Goal: Task Accomplishment & Management: Complete application form

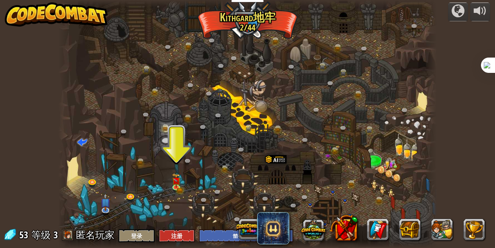
select select "zh-HANS"
click at [176, 178] on img at bounding box center [176, 176] width 5 height 5
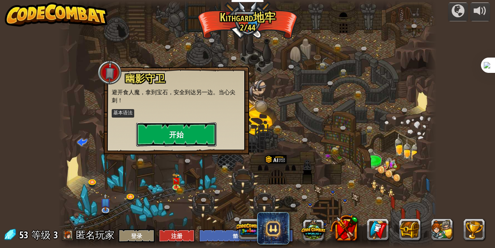
click at [186, 136] on button "开始" at bounding box center [176, 134] width 80 height 24
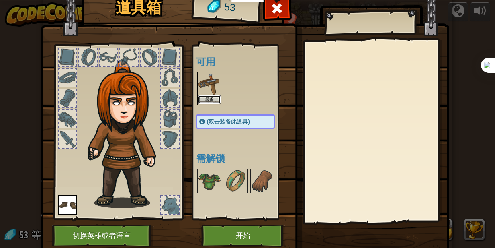
click at [213, 98] on button "装备" at bounding box center [209, 99] width 23 height 8
click at [213, 1] on body "教育者 创建免费账号 学校和学区解决方案 教师工具包预览 符合标准 有效性研究 成功故事 专业发展 编码一小时 资助和资金资源 请求演示或报价 家长参与 游戏…" at bounding box center [247, 0] width 495 height 1
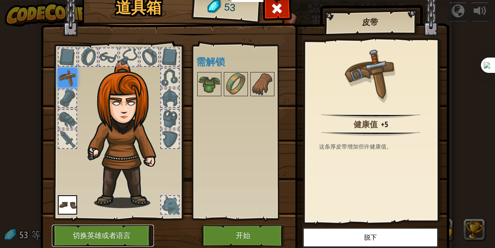
click at [121, 233] on button "切换英雄或者语言" at bounding box center [103, 235] width 102 height 22
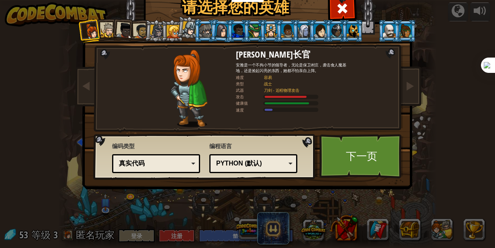
click at [282, 166] on div "Python (默认)" at bounding box center [251, 163] width 70 height 9
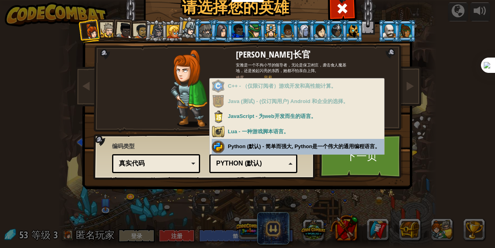
click at [190, 158] on div "真实代码" at bounding box center [156, 163] width 78 height 12
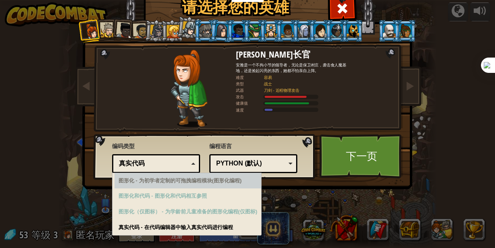
click at [269, 165] on div "Python (默认)" at bounding box center [251, 163] width 70 height 9
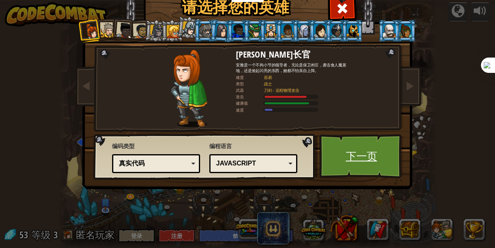
click at [351, 160] on link "下一页" at bounding box center [362, 156] width 84 height 44
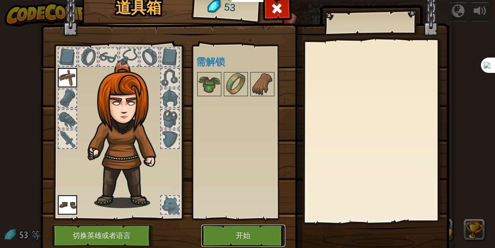
click at [234, 232] on button "开始" at bounding box center [243, 235] width 84 height 22
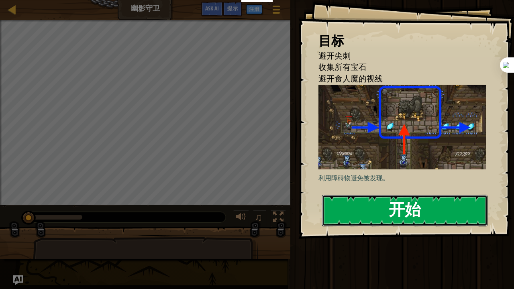
click at [362, 205] on button "开始" at bounding box center [405, 211] width 166 height 32
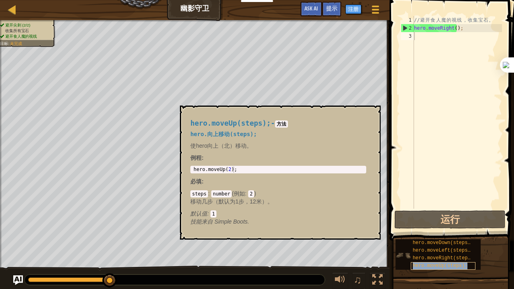
click at [426, 247] on span "hero.moveUp(steps);" at bounding box center [440, 266] width 55 height 6
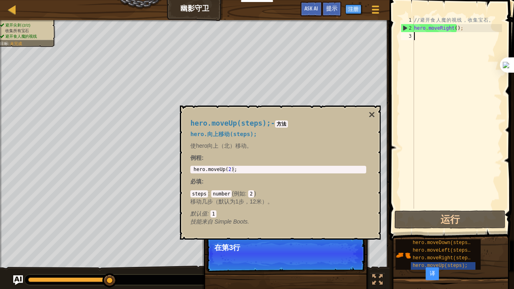
type textarea "hero.moveUp(2);"
click at [229, 170] on div "hero . moveUp ( 2 ) ;" at bounding box center [278, 176] width 173 height 18
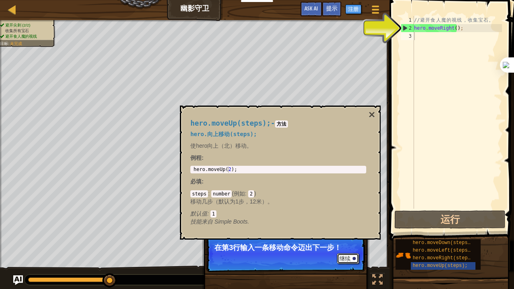
click at [345, 247] on button "继续" at bounding box center [348, 259] width 22 height 10
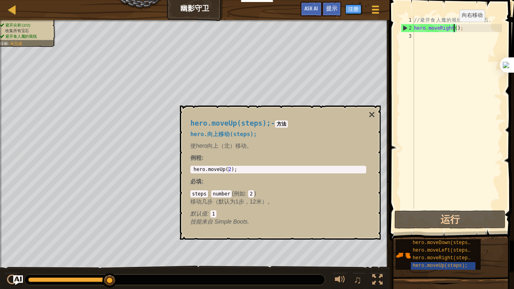
click at [453, 30] on div "// 避 开 食 人 魔 的 视 线 ， 收 集 宝 石 。 hero . moveRight ( ) ;" at bounding box center [458, 120] width 90 height 209
type textarea "hero.moveRight();"
click at [373, 117] on button "×" at bounding box center [372, 114] width 6 height 11
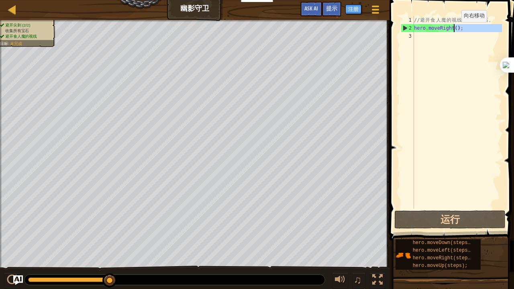
drag, startPoint x: 473, startPoint y: 34, endPoint x: 455, endPoint y: 30, distance: 18.5
click at [455, 30] on div "// 避 开 食 人 魔 的 视 线 ， 收 集 宝 石 。 hero . moveRight ( ) ;" at bounding box center [458, 120] width 90 height 209
click at [455, 30] on div "// 避 开 食 人 魔 的 视 线 ， 收 集 宝 石 。 hero . moveRight ( ) ;" at bounding box center [458, 112] width 90 height 193
type textarea "hero.moveRight(1);"
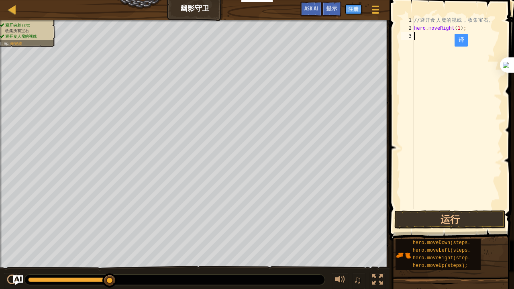
drag, startPoint x: 449, startPoint y: 55, endPoint x: 479, endPoint y: 199, distance: 147.1
click at [479, 199] on div "// 避 开 食 人 魔 的 视 线 ， 收 集 宝 石 。 hero . moveRight ( 1 ) ;" at bounding box center [458, 120] width 90 height 209
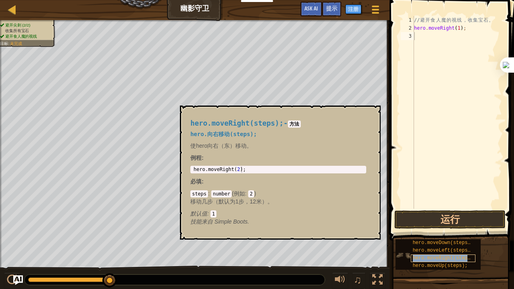
click at [441, 247] on span "hero.moveRight(steps);" at bounding box center [444, 259] width 63 height 6
click at [438, 247] on span "hero.moveRight(steps);" at bounding box center [444, 259] width 63 height 6
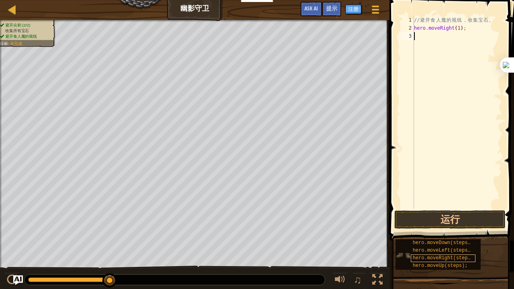
click at [438, 247] on span "hero.moveRight(steps);" at bounding box center [444, 259] width 63 height 6
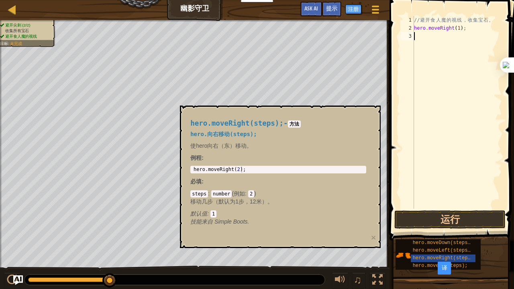
type textarea "hero.moveRight(2);"
click at [237, 170] on div "hero . moveRight ( 2 ) ;" at bounding box center [278, 176] width 173 height 18
type textarea "hero.moveRight(1);"
click at [427, 31] on div "// 避 开 食 人 魔 的 视 线 ， 收 集 宝 石 。 hero . moveRight ( 1 ) ;" at bounding box center [458, 120] width 90 height 209
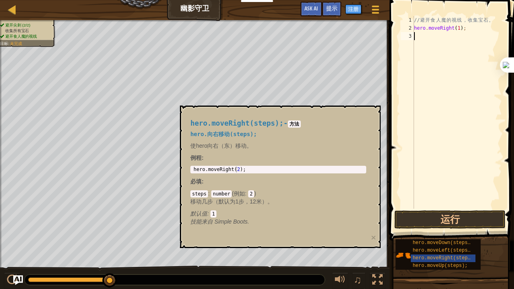
click at [426, 37] on div "// 避 开 食 人 魔 的 视 线 ， 收 集 宝 石 。 hero . moveRight ( 1 ) ;" at bounding box center [458, 120] width 90 height 209
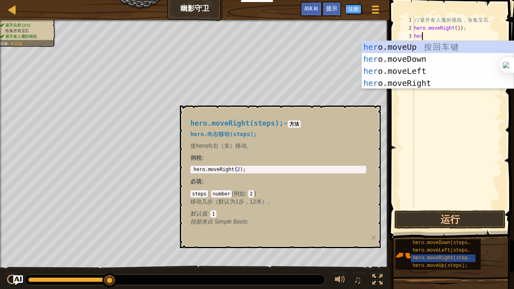
type textarea "hero"
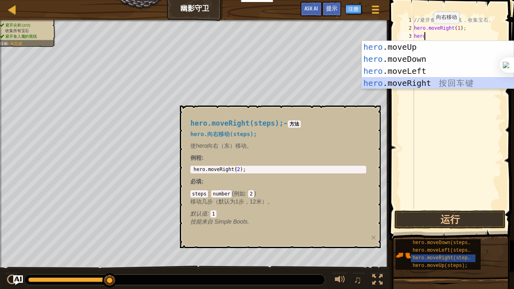
click at [420, 79] on div "hero .moveUp 按 回 车 键 hero .moveDown 按 回 车 键 hero .moveLeft 按 回 车 键 hero .moveRi…" at bounding box center [438, 77] width 152 height 72
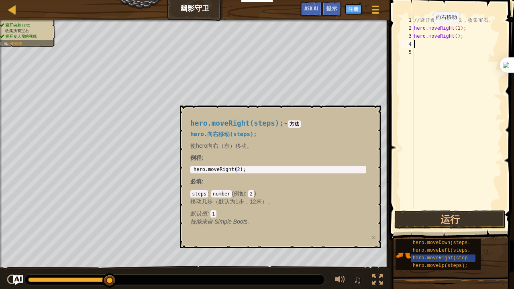
scroll to position [4, 0]
click at [452, 28] on div "// 避 开 食 人 魔 的 视 线 ， 收 集 宝 石 。 hero . moveRight ( 1 ) ; hero . moveRight ( ) ;" at bounding box center [458, 120] width 90 height 209
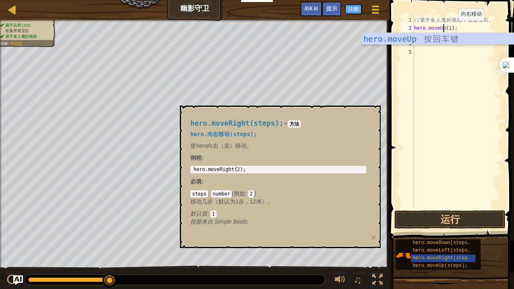
scroll to position [4, 2]
click at [461, 27] on div "// 避 开 食 人 魔 的 视 线 ， 收 集 宝 石 。 hero . moveUp ( 1 ) ; hero . moveRight ( ) ;" at bounding box center [458, 120] width 90 height 209
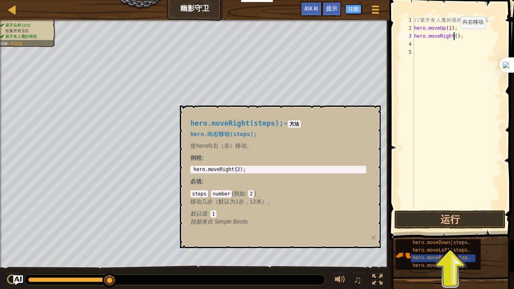
click at [453, 36] on div "// 避 开 食 人 魔 的 视 线 ， 收 集 宝 石 。 hero . moveUp ( 1 ) ; hero . moveRight ( ) ;" at bounding box center [458, 120] width 90 height 209
type textarea "hero.moveRight(1);"
click at [437, 47] on div "// 避 开 食 人 魔 的 视 线 ， 收 集 宝 石 。 hero . moveUp ( 1 ) ; hero . moveRight ( 1 ) ;" at bounding box center [458, 120] width 90 height 209
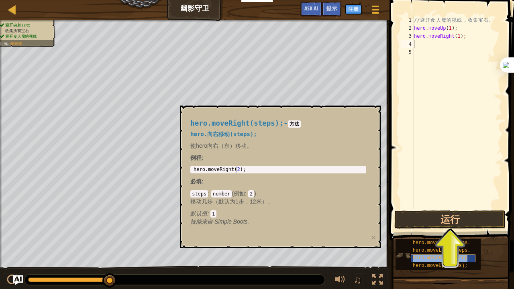
click at [432, 247] on span "hero.moveRight(steps);" at bounding box center [444, 259] width 63 height 6
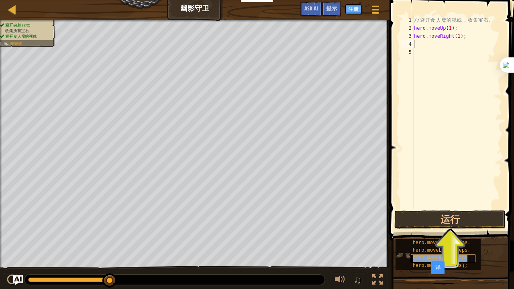
click at [432, 247] on span "hero.moveRight(steps);" at bounding box center [444, 259] width 63 height 6
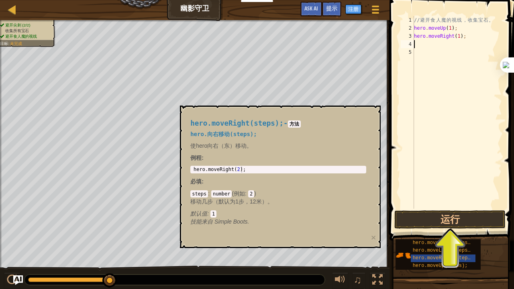
click at [440, 44] on div "// 避 开 食 人 魔 的 视 线 ， 收 集 宝 石 。 hero . moveUp ( 1 ) ; hero . moveRight ( 1 ) ;" at bounding box center [458, 120] width 90 height 209
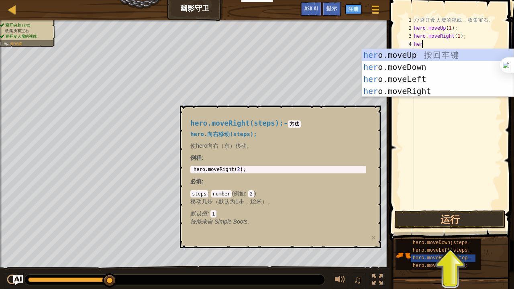
type textarea "hero"
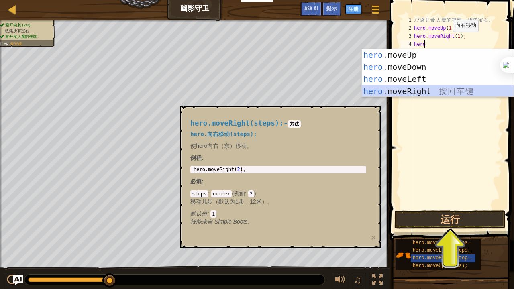
click at [418, 88] on div "hero .moveUp 按 回 车 键 hero .moveDown 按 回 车 键 hero .moveLeft 按 回 车 键 hero .moveRi…" at bounding box center [438, 85] width 152 height 72
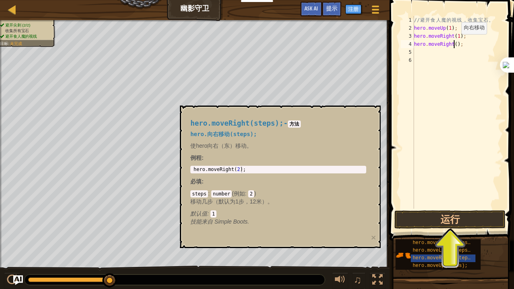
click at [455, 42] on div "// 避 开 食 人 魔 的 视 线 ， 收 集 宝 石 。 hero . moveUp ( 1 ) ; hero . moveRight ( 1 ) ; h…" at bounding box center [458, 120] width 90 height 209
click at [371, 235] on button "×" at bounding box center [373, 237] width 5 height 8
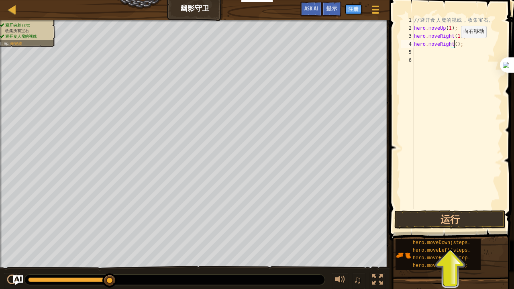
click at [455, 46] on div "// 避 开 食 人 魔 的 视 线 ， 收 集 宝 石 。 hero . moveUp ( 1 ) ; hero . moveRight ( 1 ) ; h…" at bounding box center [458, 120] width 90 height 209
type textarea "hero.moveRight(1);"
click at [441, 51] on div "// 避 开 食 人 魔 的 视 线 ， 收 集 宝 石 。 hero . moveUp ( 1 ) ; hero . moveRight ( 1 ) ; h…" at bounding box center [458, 120] width 90 height 209
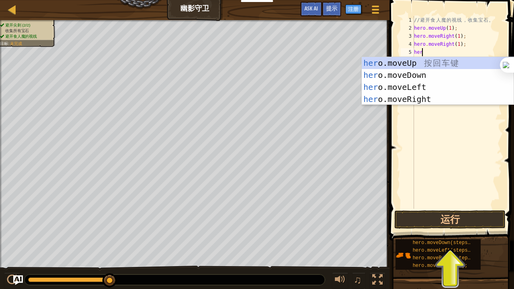
type textarea "hero"
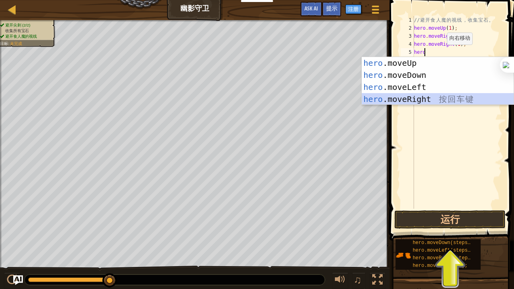
click at [418, 98] on div "hero .moveUp 按 回 车 键 hero .moveDown 按 回 车 键 hero .moveLeft 按 回 车 键 hero .moveRi…" at bounding box center [438, 93] width 152 height 72
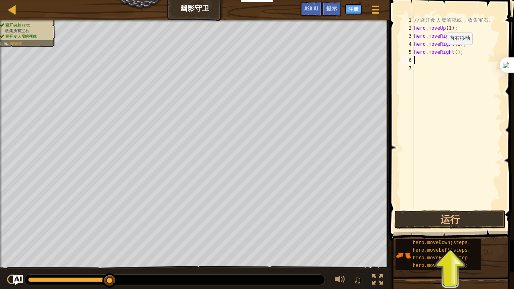
scroll to position [4, 0]
click at [453, 52] on div "// 避 开 食 人 魔 的 视 线 ， 收 集 宝 石 。 hero . moveUp ( 1 ) ; hero . moveRight ( 1 ) ; h…" at bounding box center [458, 120] width 90 height 209
click at [457, 221] on button "运行" at bounding box center [450, 220] width 111 height 18
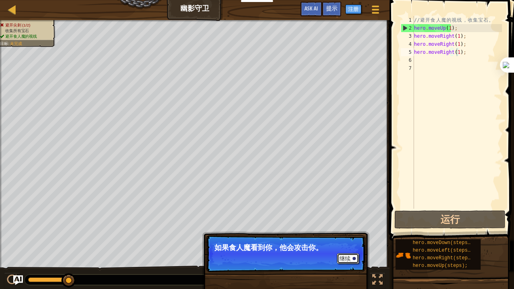
click at [349, 247] on button "继续" at bounding box center [348, 259] width 22 height 10
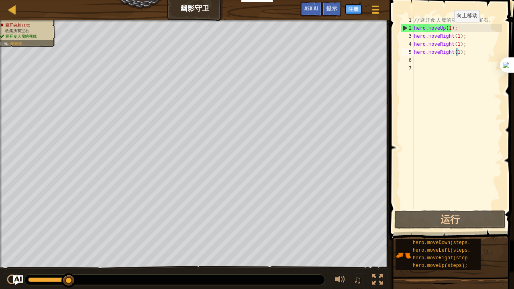
click at [448, 30] on div "// 避 开 食 人 魔 的 视 线 ， 收 集 宝 石 。 hero . moveUp ( 1 ) ; hero . moveRight ( 1 ) ; h…" at bounding box center [458, 120] width 90 height 209
click at [418, 27] on div "// 避 开 食 人 魔 的 视 线 ， 收 集 宝 石 。 hero . moveUp ( 1 ) ; hero . moveRight ( 1 ) ; h…" at bounding box center [458, 120] width 90 height 209
click at [416, 27] on div "// 避 开 食 人 魔 的 视 线 ， 收 集 宝 石 。 hero . moveUp ( 1 ) ; hero . moveRight ( 1 ) ; h…" at bounding box center [458, 120] width 90 height 209
click at [416, 25] on div "// 避 开 食 人 魔 的 视 线 ， 收 集 宝 石 。 hero . moveUp ( 1 ) ; hero . moveRight ( 1 ) ; h…" at bounding box center [458, 120] width 90 height 209
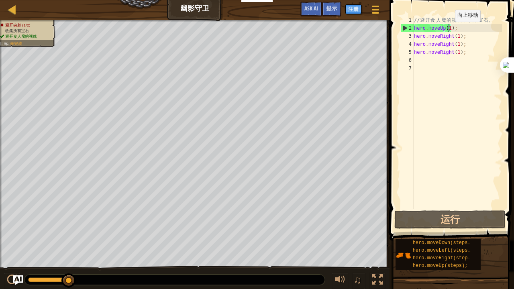
click at [449, 30] on div "// 避 开 食 人 魔 的 视 线 ， 收 集 宝 石 。 hero . moveUp ( 1 ) ; hero . moveRight ( 1 ) ; h…" at bounding box center [458, 120] width 90 height 209
click at [459, 24] on div "// 避 开 食 人 魔 的 视 线 ， 收 集 宝 石 。 hero . moveUp ( 1 ) ; hero . moveRight ( 1 ) ; h…" at bounding box center [458, 120] width 90 height 209
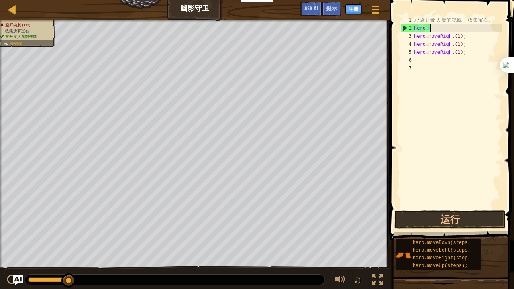
scroll to position [4, 0]
type textarea "h"
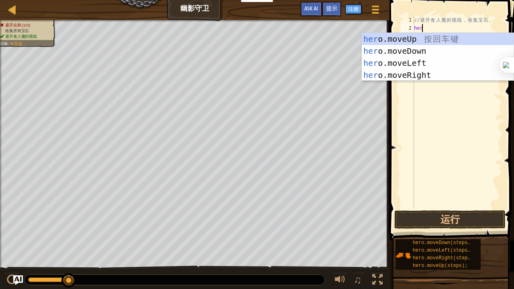
type textarea "hero"
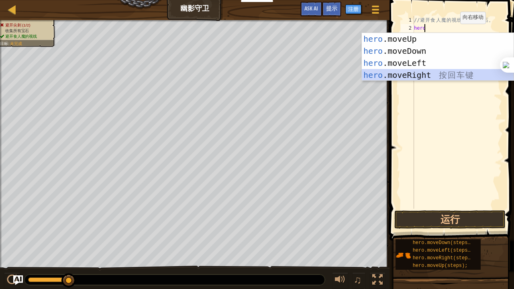
click at [430, 69] on div "hero .moveUp 按 回 车 键 hero .moveDown 按 回 车 键 hero .moveLeft 按 回 车 键 hero .moveRi…" at bounding box center [438, 69] width 152 height 72
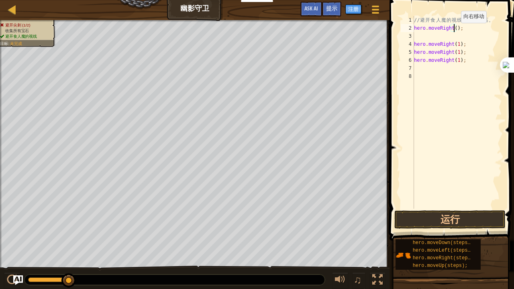
click at [455, 31] on div "// 避 开 食 人 魔 的 视 线 ， 收 集 宝 石 。 hero . moveRight ( ) ; hero . moveRight ( 1 ) ; …" at bounding box center [458, 120] width 90 height 209
type textarea "hero.moveRight(1);"
click at [446, 37] on div "// 避 开 食 人 魔 的 视 线 ， 收 集 宝 石 。 hero . moveRight ( 1 ) ; hero . moveRight ( 1 ) …" at bounding box center [458, 120] width 90 height 209
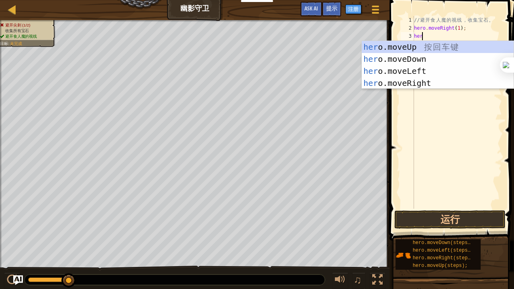
type textarea "hero"
click at [435, 45] on div "hero .moveUp 按 回 车 键 hero .moveDown 按 回 车 键 hero .moveLeft 按 回 车 键 hero .moveRi…" at bounding box center [438, 77] width 152 height 72
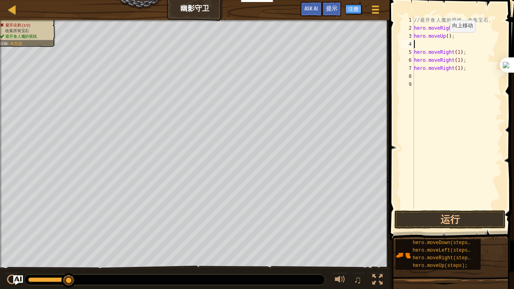
scroll to position [4, 0]
click at [446, 36] on div "// 避 开 食 人 魔 的 视 线 ， 收 集 宝 石 。 hero . moveRight ( 1 ) ; hero . moveUp ( ) ; her…" at bounding box center [458, 120] width 90 height 209
type textarea "hero.moveUp(1);"
click at [435, 45] on div "// 避 开 食 人 魔 的 视 线 ， 收 集 宝 石 。 hero . moveRight ( 1 ) ; hero . moveUp ( 1 ) ; h…" at bounding box center [458, 120] width 90 height 209
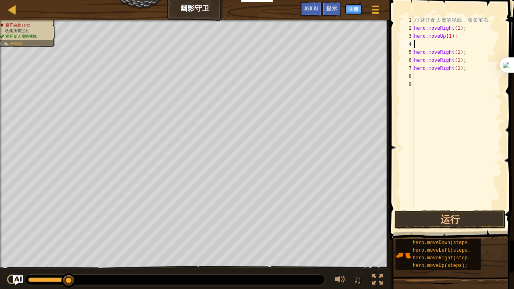
scroll to position [4, 0]
type textarea "hero.moveUp(1);"
click at [473, 225] on button "运行" at bounding box center [450, 220] width 111 height 18
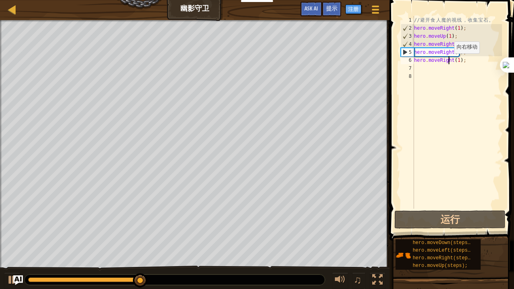
click at [448, 61] on div "// 避 开 食 人 魔 的 视 线 ， 收 集 宝 石 。 hero . moveRight ( 1 ) ; hero . moveUp ( 1 ) ; h…" at bounding box center [458, 120] width 90 height 209
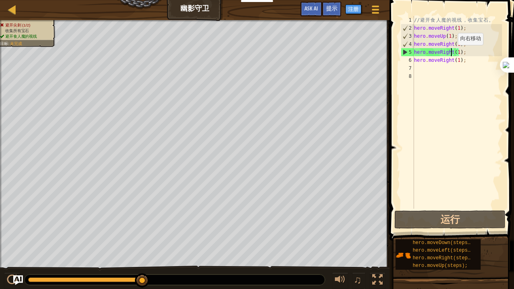
click at [451, 53] on div "// 避 开 食 人 魔 的 视 线 ， 收 集 宝 石 。 hero . moveRight ( 1 ) ; hero . moveUp ( 1 ) ; h…" at bounding box center [458, 120] width 90 height 209
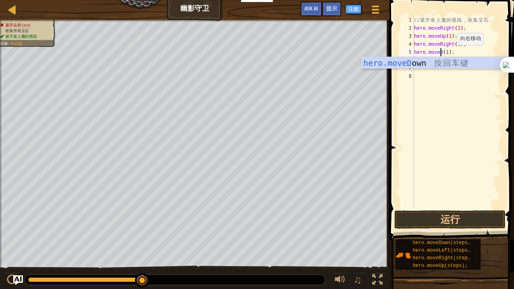
scroll to position [4, 2]
click at [444, 65] on div "hero.moveD own 按 回 车 键" at bounding box center [438, 75] width 152 height 36
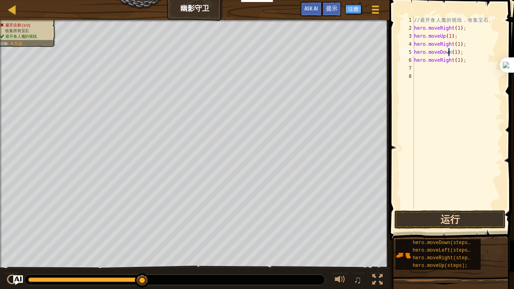
type textarea "hero.moveDown(1);"
click at [451, 220] on button "运行" at bounding box center [450, 220] width 111 height 18
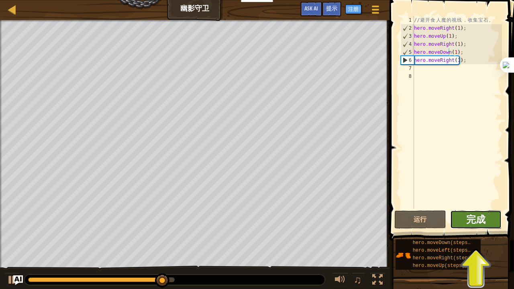
click at [473, 223] on span "完成" at bounding box center [476, 219] width 19 height 13
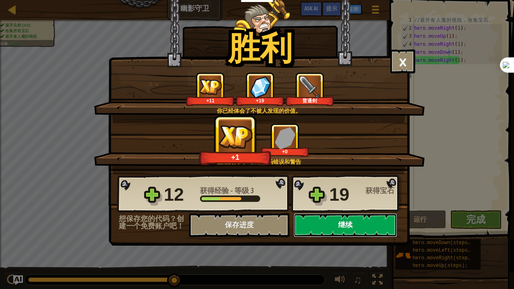
click at [342, 220] on button "继续" at bounding box center [346, 225] width 104 height 24
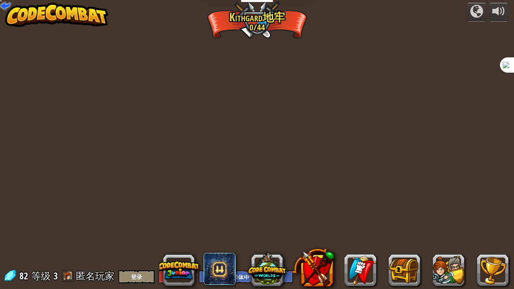
select select "zh-HANS"
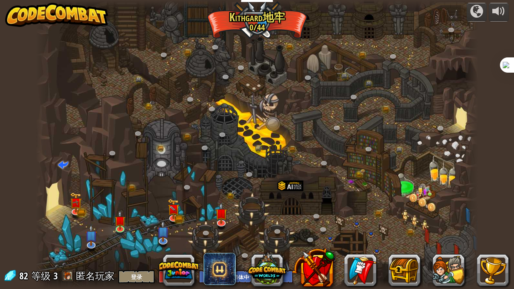
select select "zh-HANS"
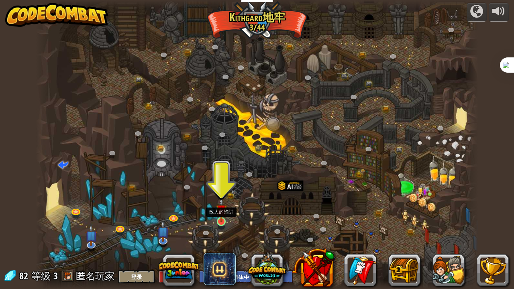
click at [223, 219] on img at bounding box center [221, 210] width 11 height 25
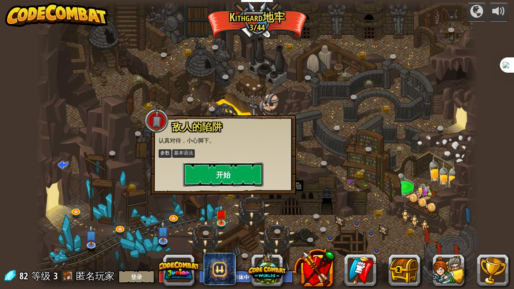
click at [223, 176] on button "开始" at bounding box center [223, 175] width 80 height 24
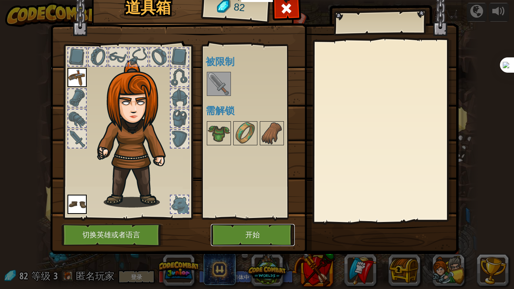
click at [264, 233] on button "开始" at bounding box center [253, 235] width 84 height 22
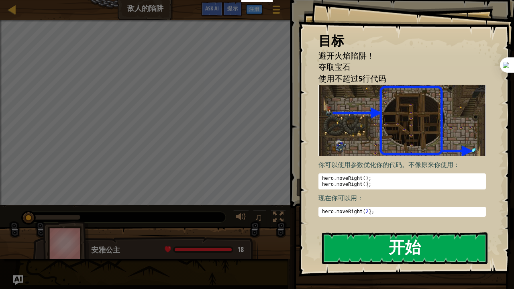
click at [363, 245] on button "开始" at bounding box center [405, 249] width 166 height 32
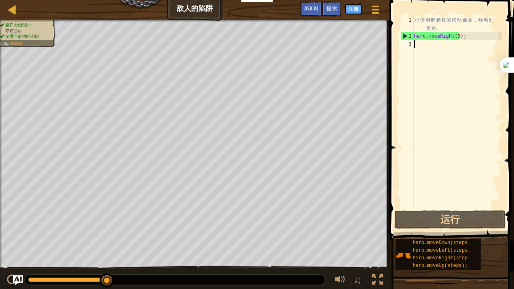
click at [446, 42] on div "// 使 用 带 参 数 的 移 动 命 令 ， 移 动 到 更 远 。 hero . moveRight ( 3 ) ;" at bounding box center [458, 124] width 90 height 217
click at [458, 39] on div "// 使 用 带 参 数 的 移 动 命 令 ， 移 动 到 更 远 。 hero . moveRight ( 3 ) ;" at bounding box center [458, 124] width 90 height 217
type textarea "hero.moveRight(3);"
click at [446, 40] on div "// 使 用 带 参 数 的 移 动 命 令 ， 移 动 到 更 远 。 hero . moveRight ( 3 ) ;" at bounding box center [458, 124] width 90 height 217
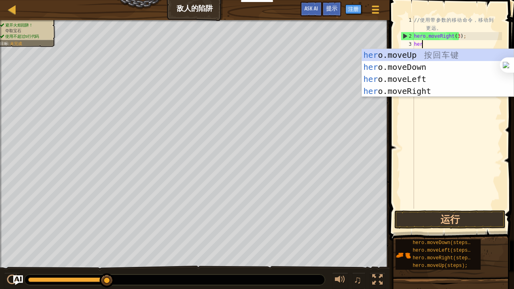
type textarea "hero"
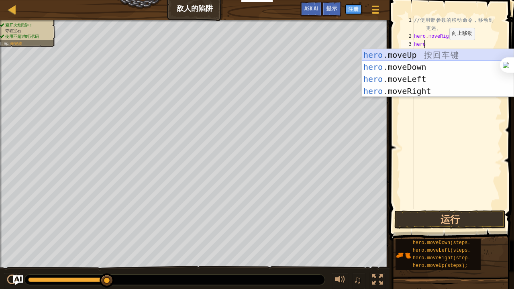
click at [409, 55] on div "hero .moveUp 按 回 车 键 hero .moveDown 按 回 车 键 hero .moveLeft 按 回 车 键 hero .moveRi…" at bounding box center [438, 85] width 152 height 72
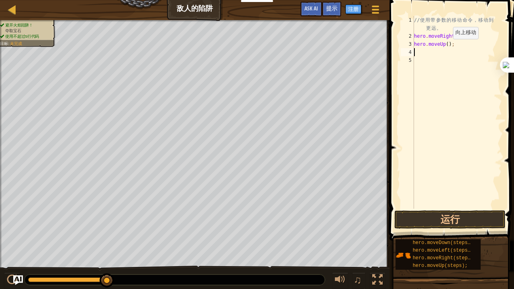
click at [446, 47] on div "// 使 用 带 参 数 的 移 动 命 令 ， 移 动 到 更 远 。 hero . moveRight ( 3 ) ; hero . moveUp ( )…" at bounding box center [458, 124] width 90 height 217
type textarea "hero.moveUp(1);"
click at [445, 222] on button "运行" at bounding box center [450, 220] width 111 height 18
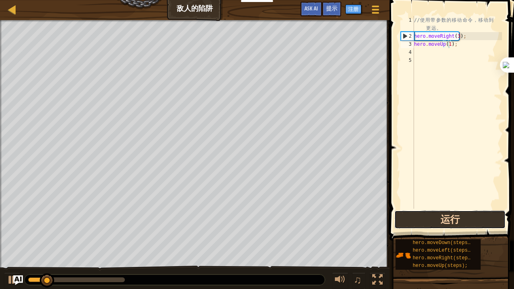
click at [445, 222] on button "运行" at bounding box center [450, 220] width 111 height 18
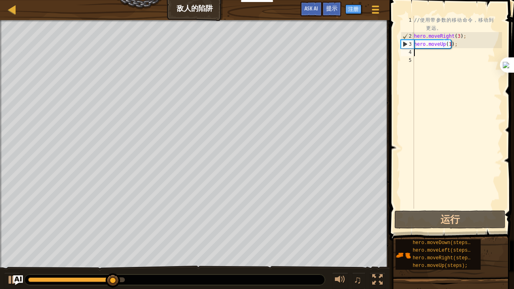
click at [430, 53] on div "// 使 用 带 参 数 的 移 动 命 令 ， 移 动 到 更 远 。 hero . moveRight ( 3 ) ; hero . moveUp ( 1…" at bounding box center [458, 124] width 90 height 217
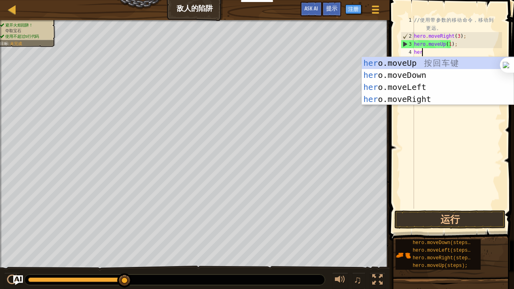
type textarea "hero"
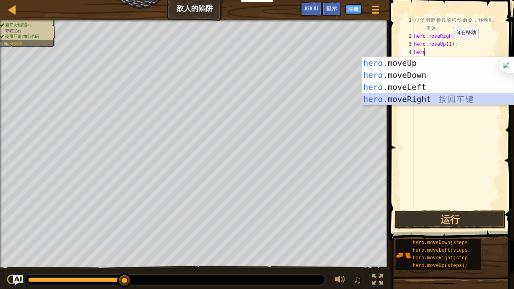
click at [415, 97] on div "hero .moveUp 按 回 车 键 hero .moveDown 按 回 车 键 hero .moveLeft 按 回 车 键 hero .moveRi…" at bounding box center [438, 93] width 152 height 72
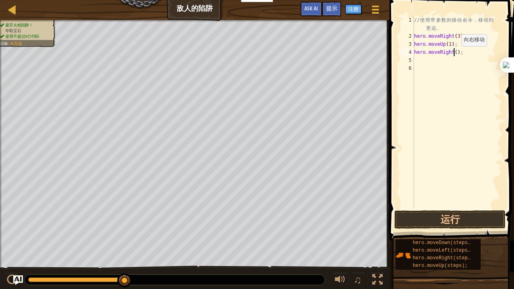
click at [455, 54] on div "// 使 用 带 参 数 的 移 动 命 令 ， 移 动 到 更 远 。 hero . moveRight ( 3 ) ; hero . moveUp ( 1…" at bounding box center [458, 124] width 90 height 217
type textarea "hero.moveRight(4);"
click at [438, 59] on div "// 使 用 带 参 数 的 移 动 命 令 ， 移 动 到 更 远 。 hero . moveRight ( 3 ) ; hero . moveUp ( 1…" at bounding box center [458, 124] width 90 height 217
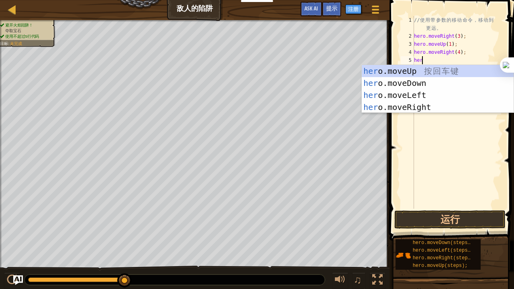
type textarea "hero"
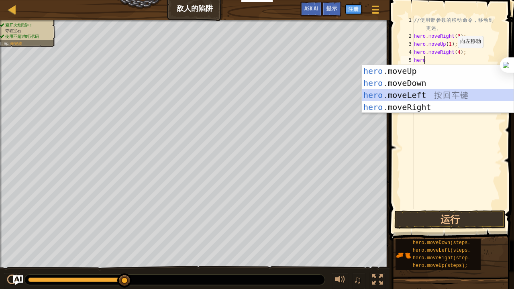
click at [423, 92] on div "hero .moveUp 按 回 车 键 hero .moveDown 按 回 车 键 hero .moveLeft 按 回 车 键 hero .moveRi…" at bounding box center [438, 101] width 152 height 72
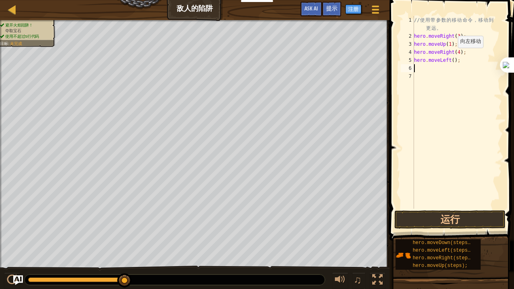
scroll to position [4, 0]
click at [449, 60] on div "// 使 用 带 参 数 的 移 动 命 令 ， 移 动 到 更 远 。 hero . moveRight ( 3 ) ; hero . moveUp ( 1…" at bounding box center [458, 124] width 90 height 217
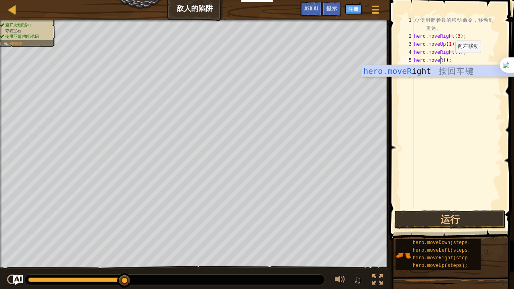
scroll to position [4, 2]
click at [439, 73] on div "hero.moveR ight 按 回 车 键" at bounding box center [438, 83] width 152 height 36
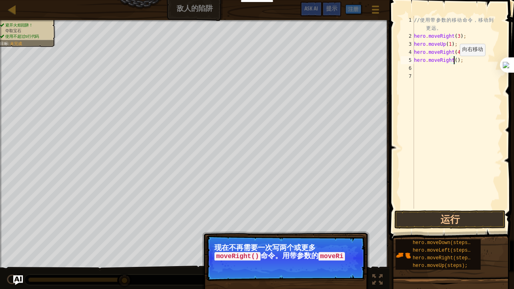
click at [453, 64] on div "// 使 用 带 参 数 的 移 动 命 令 ， 移 动 到 更 远 。 hero . moveRight ( 3 ) ; hero . moveUp ( 1…" at bounding box center [458, 124] width 90 height 217
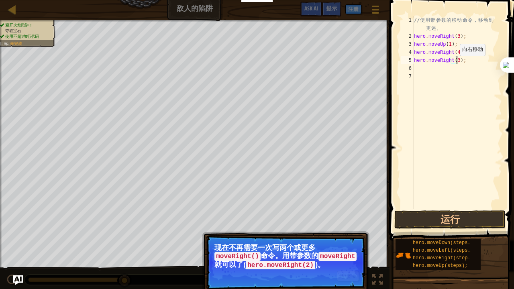
scroll to position [4, 3]
click at [352, 247] on button "继续" at bounding box center [348, 276] width 22 height 10
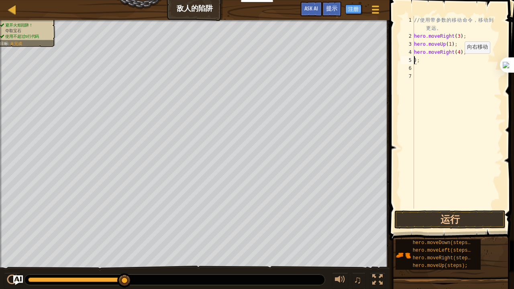
scroll to position [4, 0]
click at [458, 61] on div "// 使 用 带 参 数 的 移 动 命 令 ， 移 动 到 更 远 。 hero . moveRight ( 3 ) ; hero . moveUp ( 1…" at bounding box center [458, 124] width 90 height 217
type textarea ")"
click at [446, 217] on button "运行" at bounding box center [450, 220] width 111 height 18
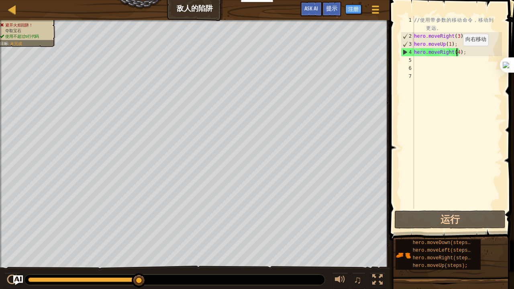
click at [457, 54] on div "// 使 用 带 参 数 的 移 动 命 令 ， 移 动 到 更 远 。 hero . moveRight ( 3 ) ; hero . moveUp ( 1…" at bounding box center [458, 124] width 90 height 217
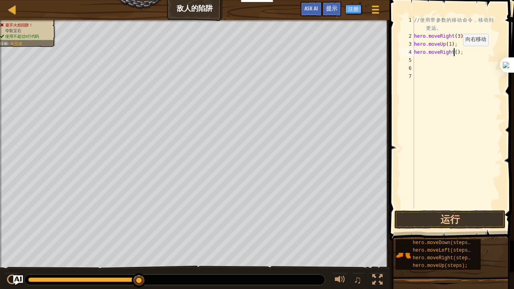
scroll to position [4, 3]
click at [456, 219] on button "运行" at bounding box center [450, 220] width 111 height 18
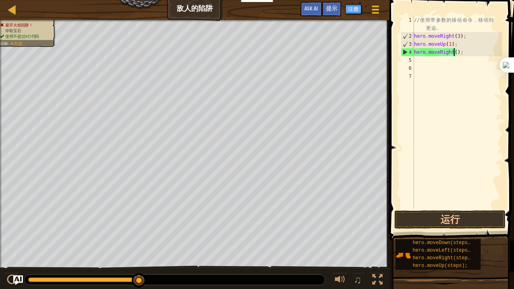
type textarea "hero.moveRight(2);"
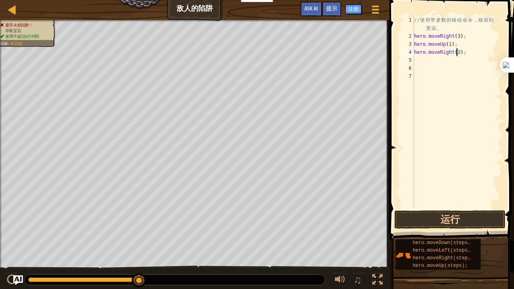
click at [450, 58] on div "// 使 用 带 参 数 的 移 动 命 令 ， 移 动 到 更 远 。 hero . moveRight ( 3 ) ; hero . moveUp ( 1…" at bounding box center [458, 124] width 90 height 217
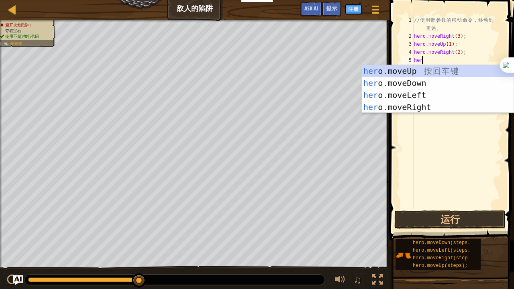
type textarea "hero"
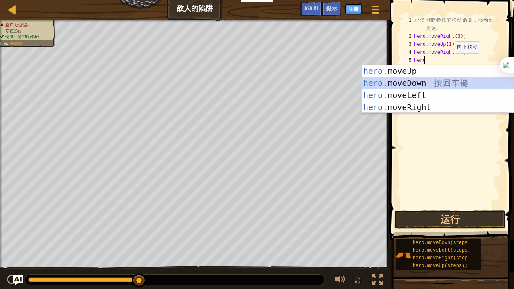
click at [434, 79] on div "hero .moveUp 按 回 车 键 hero .moveDown 按 回 车 键 hero .moveLeft 按 回 车 键 hero .moveRi…" at bounding box center [438, 101] width 152 height 72
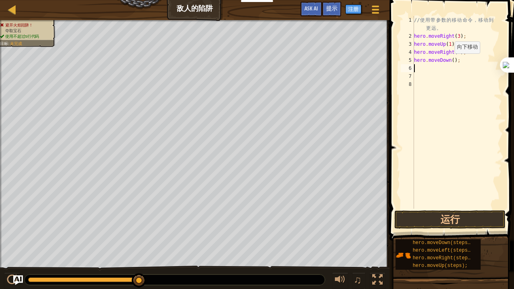
scroll to position [4, 0]
click at [451, 60] on div "// 使 用 带 参 数 的 移 动 命 令 ， 移 动 到 更 远 。 hero . moveRight ( 3 ) ; hero . moveUp ( 1…" at bounding box center [458, 124] width 90 height 217
type textarea "hero.moveDown(3);"
click at [430, 66] on div "// 使 用 带 参 数 的 移 动 命 令 ， 移 动 到 更 远 。 hero . moveRight ( 3 ) ; hero . moveUp ( 1…" at bounding box center [458, 124] width 90 height 217
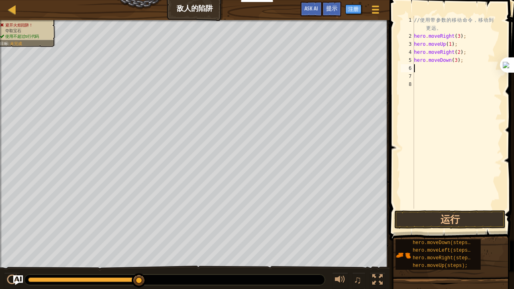
scroll to position [4, 0]
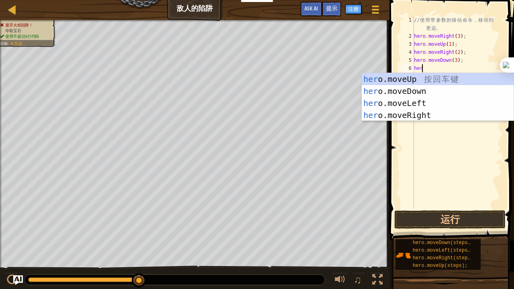
type textarea "hero"
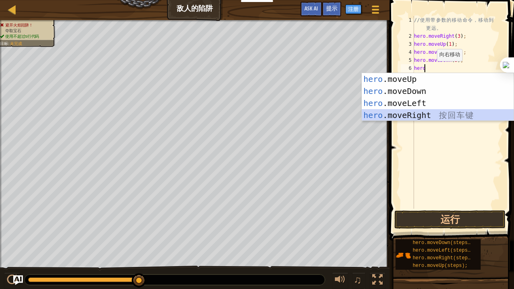
click at [422, 113] on div "hero .moveUp 按 回 车 键 hero .moveDown 按 回 车 键 hero .moveLeft 按 回 车 键 hero .moveRi…" at bounding box center [438, 109] width 152 height 72
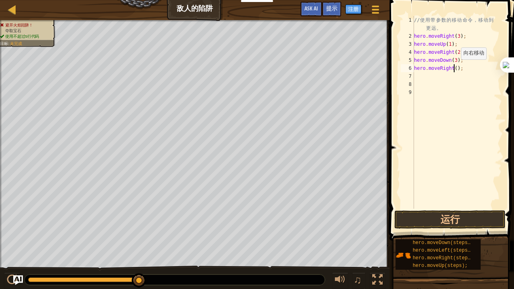
click at [454, 68] on div "// 使 用 带 参 数 的 移 动 命 令 ， 移 动 到 更 远 。 hero . moveRight ( 3 ) ; hero . moveUp ( 1…" at bounding box center [458, 124] width 90 height 217
click at [446, 213] on button "运行" at bounding box center [450, 220] width 111 height 18
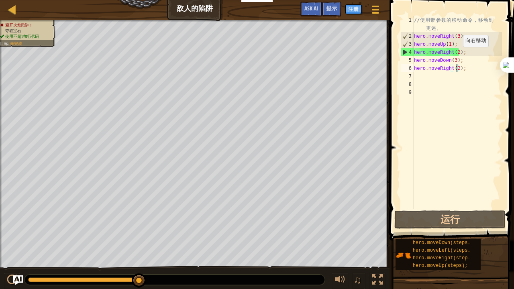
click at [457, 55] on div "// 使 用 带 参 数 的 移 动 命 令 ， 移 动 到 更 远 。 hero . moveRight ( 3 ) ; hero . moveUp ( 1…" at bounding box center [458, 124] width 90 height 217
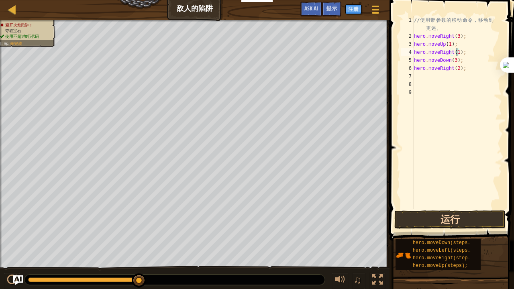
type textarea "hero.moveRight(1);"
click at [434, 218] on button "运行" at bounding box center [450, 220] width 111 height 18
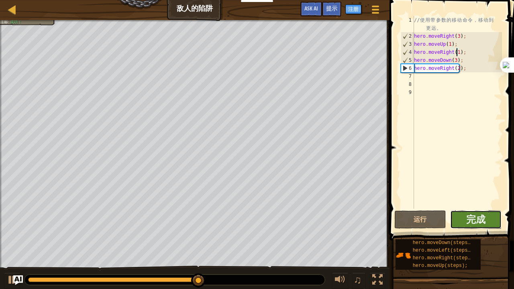
click at [463, 218] on button "完成" at bounding box center [477, 220] width 52 height 18
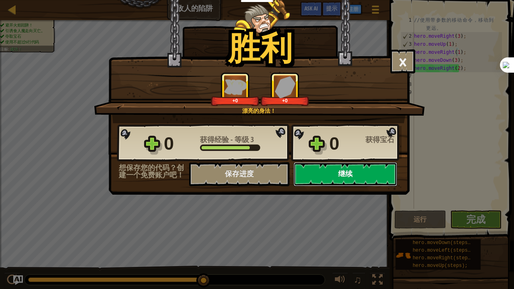
click at [359, 174] on button "继续" at bounding box center [346, 174] width 104 height 24
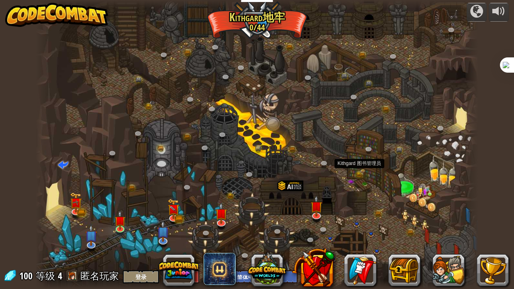
select select "zh-HANS"
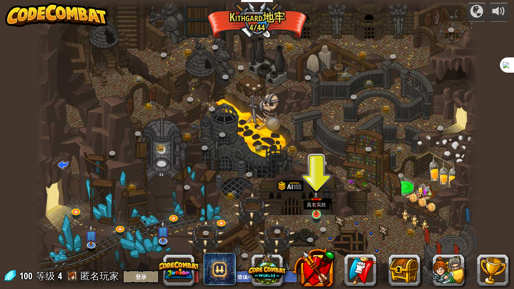
click at [317, 215] on img at bounding box center [316, 202] width 11 height 25
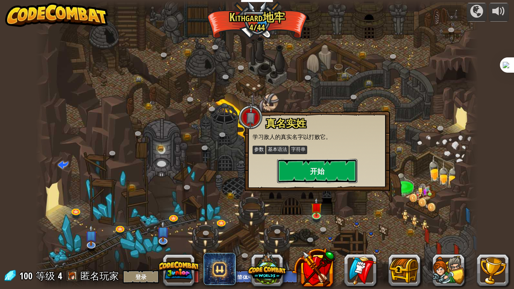
click at [319, 170] on button "开始" at bounding box center [317, 171] width 80 height 24
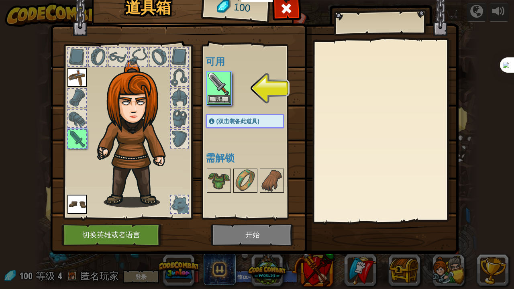
click at [221, 90] on img at bounding box center [219, 84] width 23 height 23
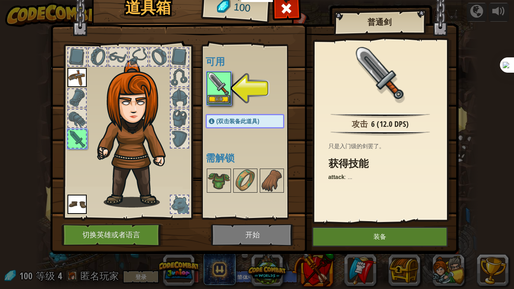
click at [221, 90] on img at bounding box center [219, 84] width 23 height 23
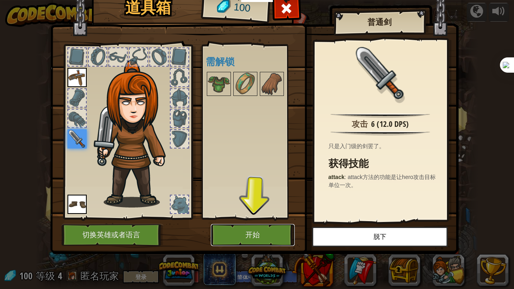
click at [264, 234] on button "开始" at bounding box center [253, 235] width 84 height 22
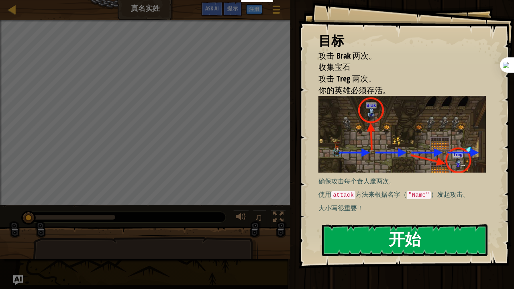
click at [364, 236] on button "开始" at bounding box center [405, 241] width 166 height 32
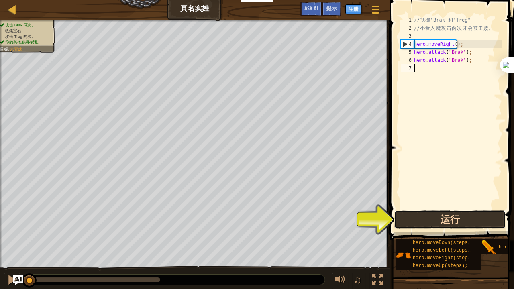
click at [421, 220] on button "运行" at bounding box center [450, 220] width 111 height 18
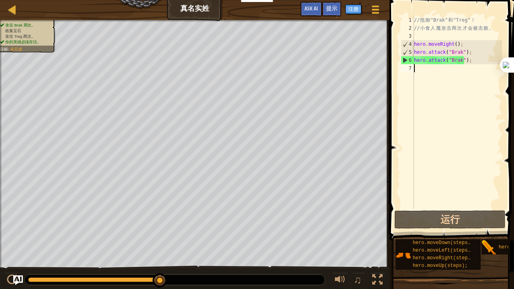
click at [443, 69] on div "// 抵 御 "Brak" 和 "Treg" ！ // 小 食 人 魔 攻 击 两 次 才 会 被 击 败 。 hero . moveRight ( ) ; …" at bounding box center [458, 120] width 90 height 209
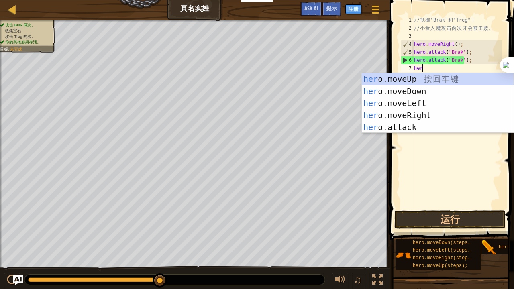
type textarea "hero"
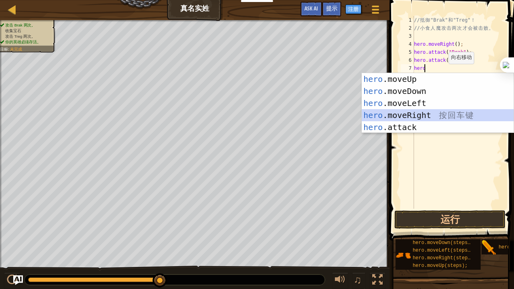
click at [427, 115] on div "hero .moveUp 按 回 车 键 hero .moveDown 按 回 车 键 hero .moveLeft 按 回 车 键 hero .moveRi…" at bounding box center [438, 115] width 152 height 84
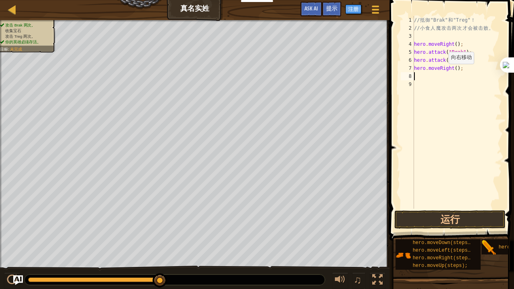
scroll to position [4, 0]
click at [455, 68] on div "// 抵 御 "Brak" 和 "Treg" ！ // 小 食 人 魔 攻 击 两 次 才 会 被 击 败 。 hero . moveRight ( ) ; …" at bounding box center [458, 120] width 90 height 209
type textarea "hero.moveRight(1);"
click at [443, 74] on div "// 抵 御 "Brak" 和 "Treg" ！ // 小 食 人 魔 攻 击 两 次 才 会 被 击 败 。 hero . moveRight ( ) ; …" at bounding box center [458, 120] width 90 height 209
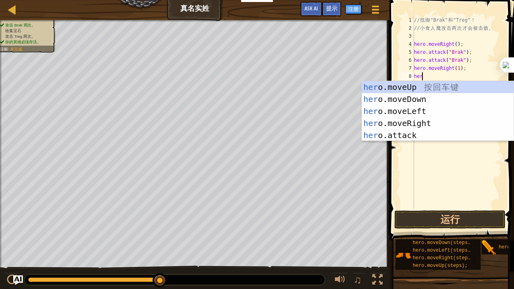
scroll to position [4, 0]
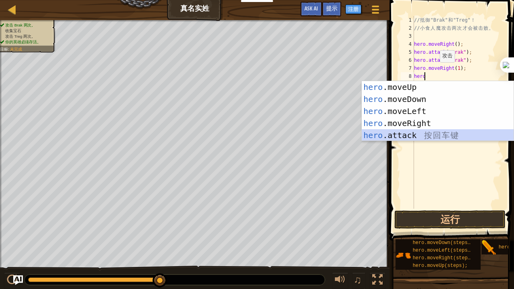
click at [414, 134] on div "hero .moveUp 按 回 车 键 hero .moveDown 按 回 车 键 hero .moveLeft 按 回 车 键 hero .moveRi…" at bounding box center [438, 123] width 152 height 84
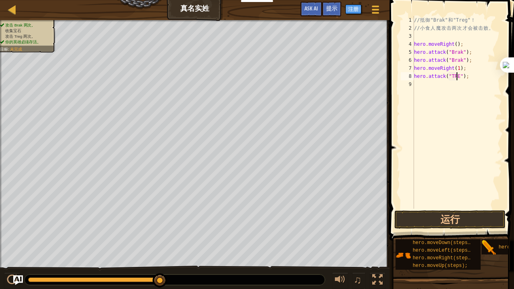
scroll to position [4, 3]
type textarea "hero.attack("Treg");"
click at [449, 83] on div "// 抵 御 "Brak" 和 "Treg" ！ // 小 食 人 魔 攻 击 两 次 才 会 被 击 败 。 hero . moveRight ( ) ; …" at bounding box center [458, 120] width 90 height 209
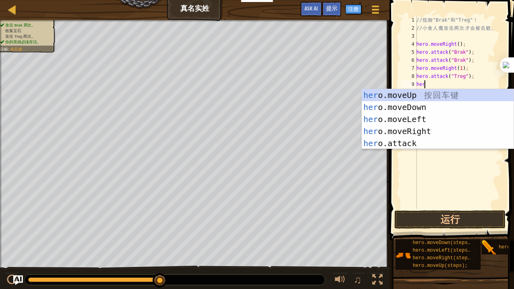
scroll to position [4, 0]
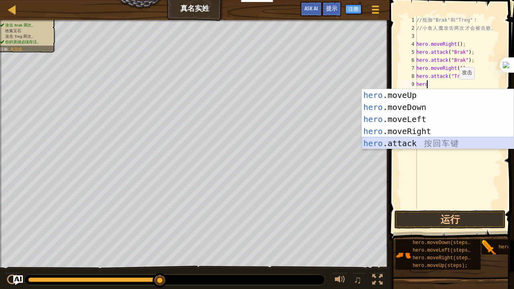
drag, startPoint x: 419, startPoint y: 144, endPoint x: 424, endPoint y: 139, distance: 6.5
click at [424, 139] on div "hero .moveUp 按 回 车 键 hero .moveDown 按 回 车 键 hero .moveLeft 按 回 车 键 hero .moveRi…" at bounding box center [438, 131] width 152 height 84
type textarea "hero.attack("Enemy Name");"
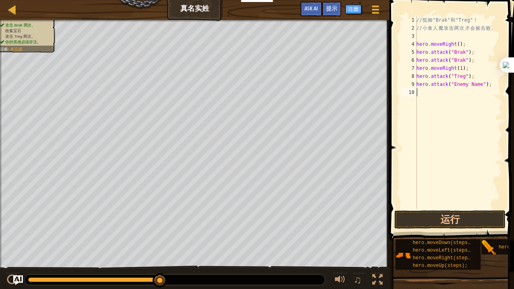
click at [424, 139] on div "// 抵 御 "Brak" 和 "Treg" ！ // 小 食 人 魔 攻 击 两 次 才 会 被 击 败 。 hero . moveRight ( ) ; …" at bounding box center [458, 120] width 87 height 209
click at [479, 82] on div "// 抵 御 "Brak" 和 "Treg" ！ // 小 食 人 魔 攻 击 两 次 才 会 被 击 败 。 hero . moveRight ( ) ; …" at bounding box center [458, 120] width 87 height 209
click at [481, 82] on div "// 抵 御 "Brak" 和 "Treg" ！ // 小 食 人 魔 攻 击 两 次 才 会 被 击 败 。 hero . moveRight ( ) ; …" at bounding box center [458, 120] width 87 height 209
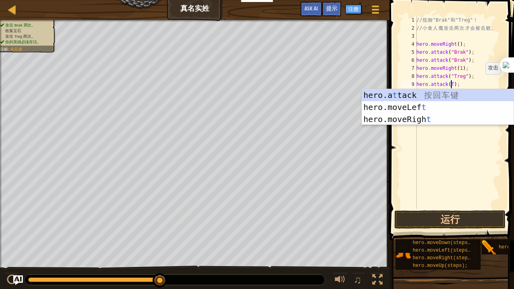
scroll to position [4, 3]
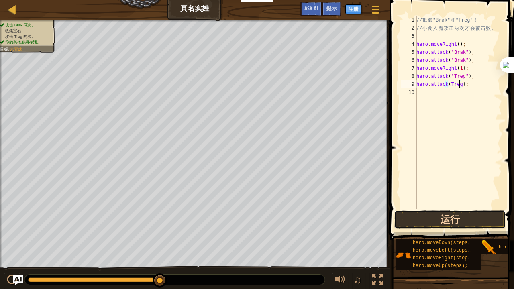
click at [442, 219] on button "运行" at bounding box center [450, 220] width 111 height 18
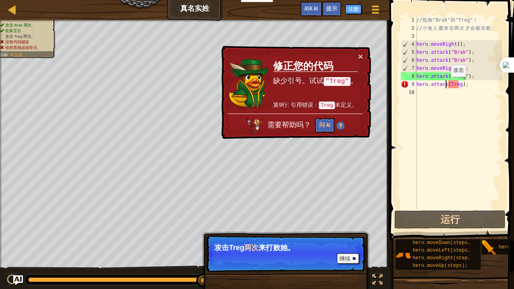
click at [447, 85] on div "// 抵 御 "Brak" 和 "Treg" ！ // 小 食 人 魔 攻 击 两 次 才 会 被 击 败 。 hero . moveRight ( ) ; …" at bounding box center [458, 120] width 87 height 209
click at [465, 83] on div "// 抵 御 "Brak" 和 "Treg" ！ // 小 食 人 魔 攻 击 两 次 才 会 被 击 败 。 hero . moveRight ( ) ; …" at bounding box center [458, 120] width 87 height 209
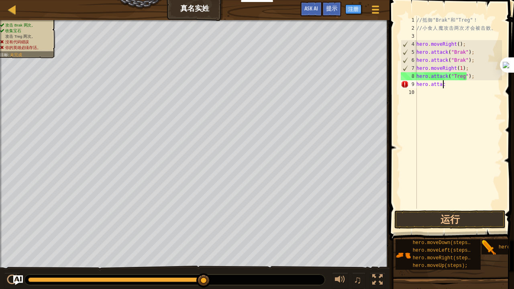
scroll to position [4, 0]
type textarea "h"
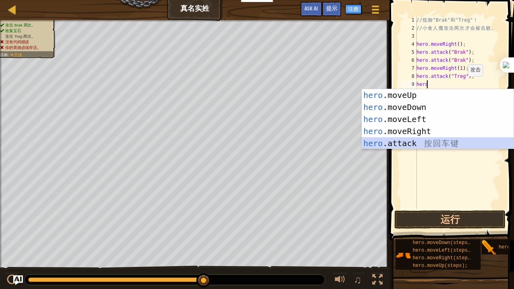
click at [438, 143] on div "hero .moveUp 按 回 车 键 hero .moveDown 按 回 车 键 hero .moveLeft 按 回 车 键 hero .moveRi…" at bounding box center [438, 131] width 152 height 84
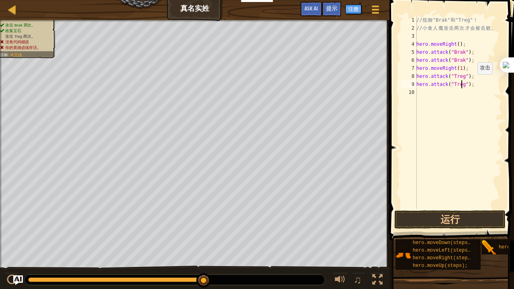
scroll to position [4, 4]
type textarea "hero.attack("Treg");"
click at [443, 223] on button "运行" at bounding box center [450, 220] width 111 height 18
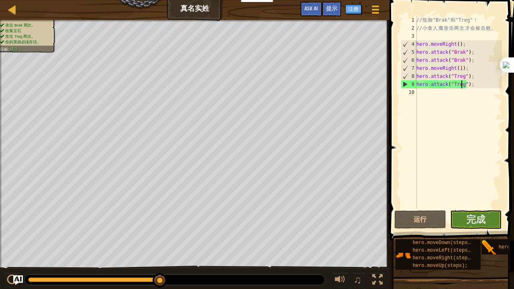
click at [440, 97] on div "// 抵 御 "Brak" 和 "Treg" ！ // 小 食 人 魔 攻 击 两 次 才 会 被 击 败 。 hero . moveRight ( ) ; …" at bounding box center [458, 120] width 87 height 209
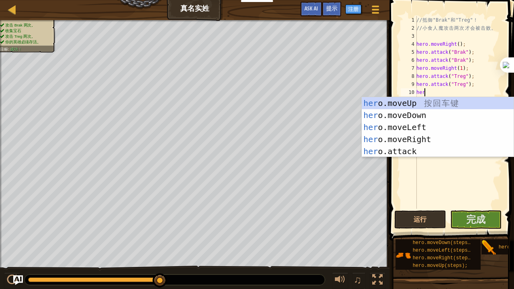
type textarea "hero"
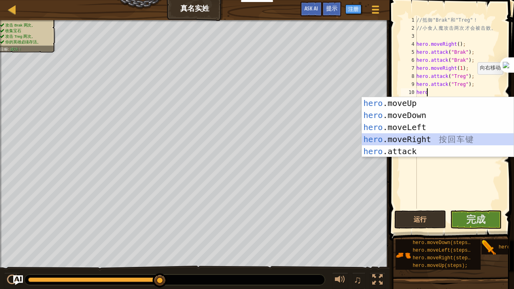
click at [431, 138] on div "hero .moveUp 按 回 车 键 hero .moveDown 按 回 车 键 hero .moveLeft 按 回 车 键 hero .moveRi…" at bounding box center [438, 139] width 152 height 84
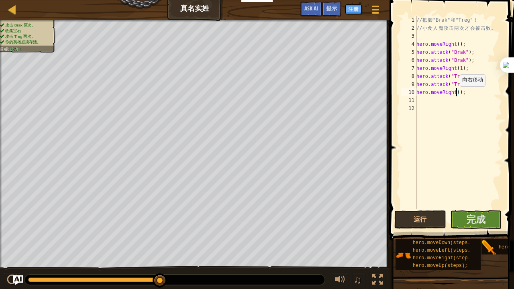
click at [456, 94] on div "// 抵 御 "Brak" 和 "Treg" ！ // 小 食 人 魔 攻 击 两 次 才 会 被 击 败 。 hero . moveRight ( ) ; …" at bounding box center [458, 120] width 87 height 209
type textarea "hero.moveRight(1);"
click at [437, 217] on button "运行" at bounding box center [421, 220] width 52 height 18
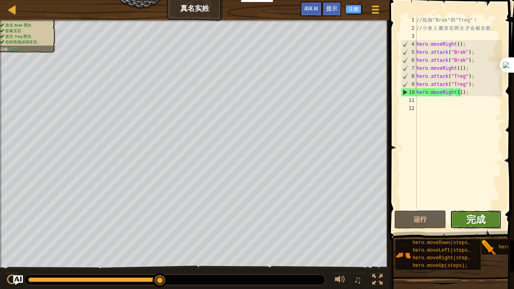
click at [470, 224] on span "完成" at bounding box center [476, 219] width 19 height 13
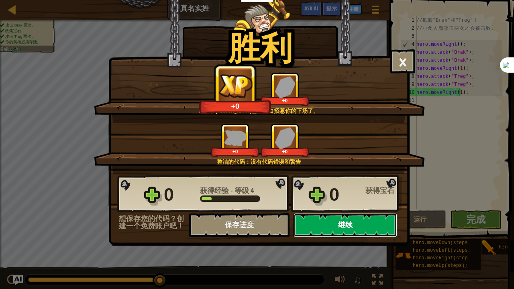
click at [354, 223] on button "继续" at bounding box center [346, 225] width 104 height 24
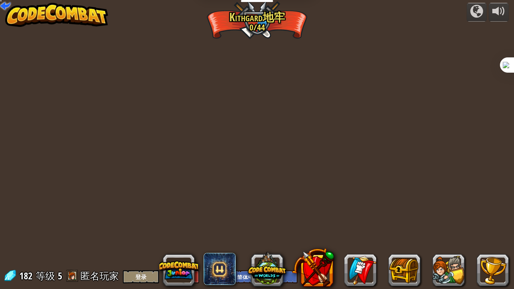
select select "zh-HANS"
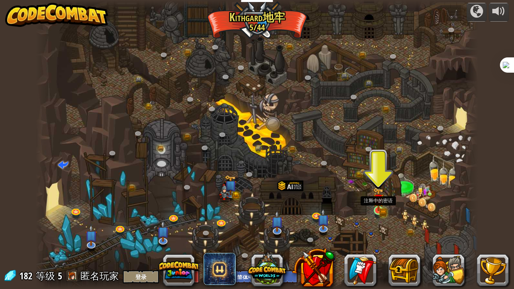
click at [382, 203] on img at bounding box center [378, 200] width 11 height 24
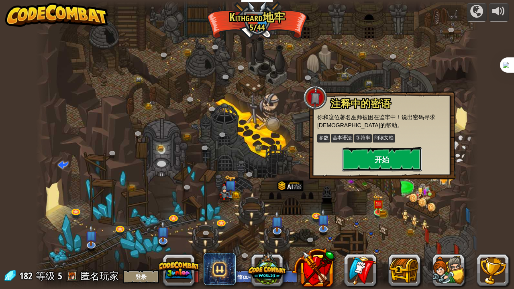
click at [390, 160] on button "开始" at bounding box center [382, 159] width 80 height 24
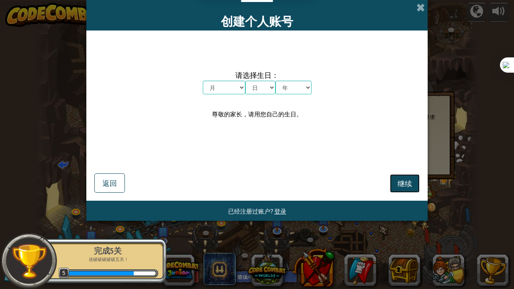
click at [408, 182] on span "继续" at bounding box center [405, 183] width 14 height 9
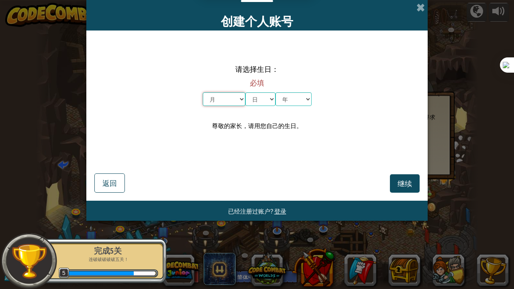
click at [229, 102] on select "月 一月 二月 三月 四月 五月 六月 七月 八月 九月 十月 十一月 十二月" at bounding box center [224, 99] width 43 height 14
select select "7"
click at [203, 92] on select "月 一月 二月 三月 四月 五月 六月 七月 八月 九月 十月 十一月 十二月" at bounding box center [224, 99] width 43 height 14
click at [267, 100] on select "日 1 2 3 4 5 6 7 8 9 10 11 12 13 14 15 16 17 18 19 20 21 22 23 24 25 26 27 28 29…" at bounding box center [261, 99] width 30 height 14
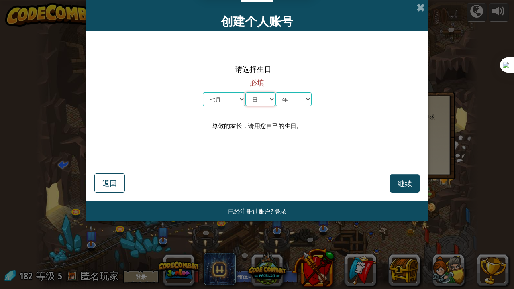
select select "13"
click at [246, 92] on select "日 1 2 3 4 5 6 7 8 9 10 11 12 13 14 15 16 17 18 19 20 21 22 23 24 25 26 27 28 29…" at bounding box center [261, 99] width 30 height 14
click at [300, 102] on select "年 2025 2024 2023 2022 2021 2020 2019 2018 2017 2016 2015 2014 2013 2012 2011 20…" at bounding box center [294, 99] width 36 height 14
select select "2002"
click at [276, 92] on select "年 2025 2024 2023 2022 2021 2020 2019 2018 2017 2016 2015 2014 2013 2012 2011 20…" at bounding box center [294, 99] width 36 height 14
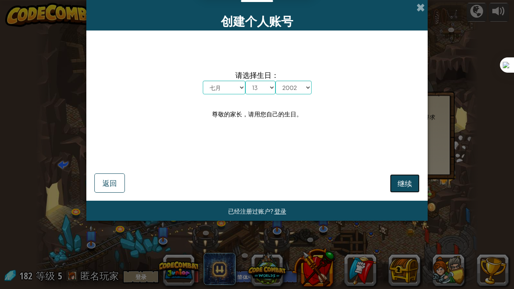
click at [419, 184] on button "继续" at bounding box center [405, 183] width 30 height 18
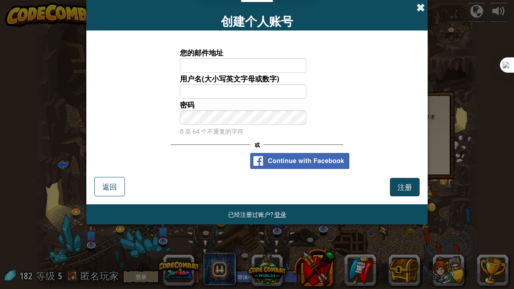
click at [417, 9] on span at bounding box center [421, 7] width 8 height 8
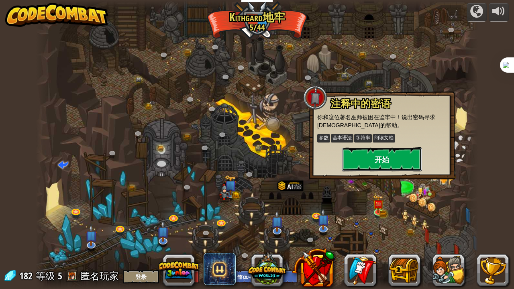
click at [394, 150] on button "开始" at bounding box center [382, 159] width 80 height 24
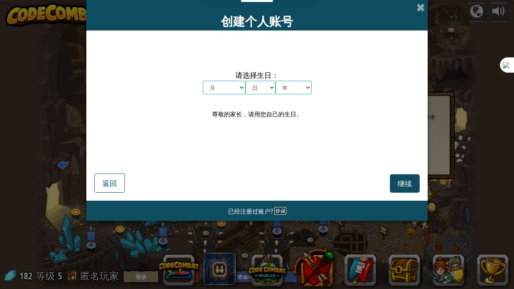
click at [280, 211] on span "登录" at bounding box center [280, 211] width 12 height 8
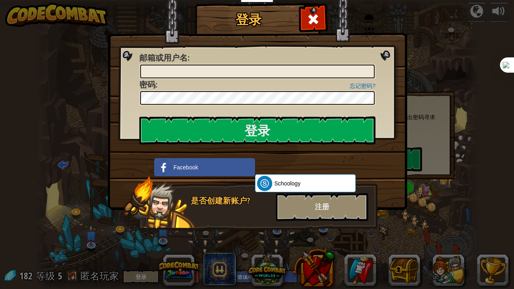
click at [207, 201] on div "是否创建新账户?" at bounding box center [231, 201] width 80 height 12
click at [291, 206] on div "注册" at bounding box center [322, 207] width 92 height 28
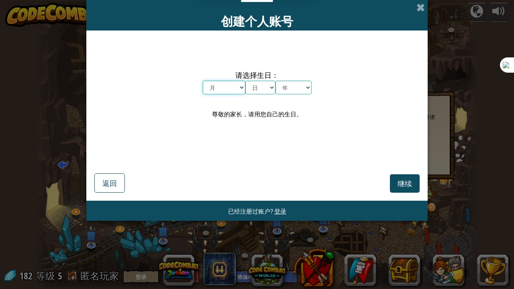
click at [239, 81] on select "月 一月 二月 三月 四月 五月 六月 七月 八月 九月 十月 十一月 十二月" at bounding box center [224, 88] width 43 height 14
select select "7"
click at [203, 81] on select "月 一月 二月 三月 四月 五月 六月 七月 八月 九月 十月 十一月 十二月" at bounding box center [224, 88] width 43 height 14
click at [260, 87] on select "日 1 2 3 4 5 6 7 8 9 10 11 12 13 14 15 16 17 18 19 20 21 22 23 24 25 26 27 28 29…" at bounding box center [261, 88] width 30 height 14
select select "13"
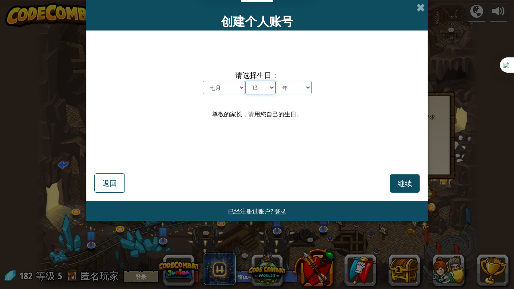
click at [246, 81] on select "日 1 2 3 4 5 6 7 8 9 10 11 12 13 14 15 16 17 18 19 20 21 22 23 24 25 26 27 28 29…" at bounding box center [261, 88] width 30 height 14
click at [294, 90] on select "年 2025 2024 2023 2022 2021 2020 2019 2018 2017 2016 2015 2014 2013 2012 2011 20…" at bounding box center [294, 88] width 36 height 14
select select "2000"
click at [276, 81] on select "年 2025 2024 2023 2022 2021 2020 2019 2018 2017 2016 2015 2014 2013 2012 2011 20…" at bounding box center [294, 88] width 36 height 14
click at [396, 180] on button "继续" at bounding box center [405, 183] width 30 height 18
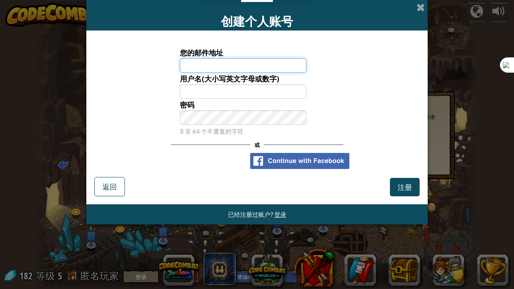
click at [243, 60] on input "您的邮件地址" at bounding box center [243, 65] width 127 height 14
type input "1594084278@qq.com"
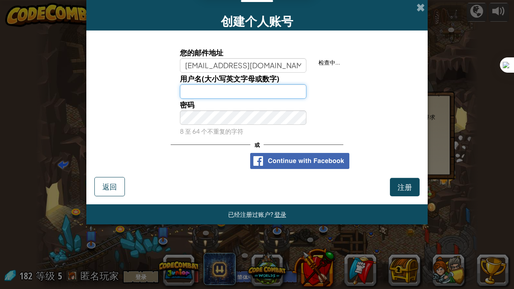
click at [230, 87] on input "用户名(大小写英文字母或数字)" at bounding box center [243, 91] width 127 height 14
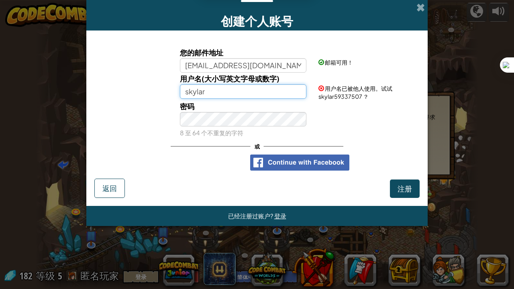
click at [274, 90] on input "skylar" at bounding box center [243, 91] width 127 height 14
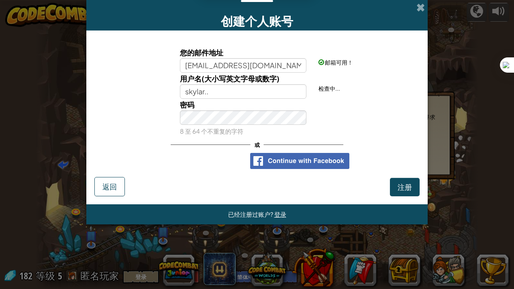
click at [385, 148] on div "您的邮件地址 1594084278@qq.com 邮箱可用！ 用户名(大小写英文字母或数字) skylar.. 检查中... 密码 8 至 64 个不重复的字…" at bounding box center [257, 108] width 326 height 139
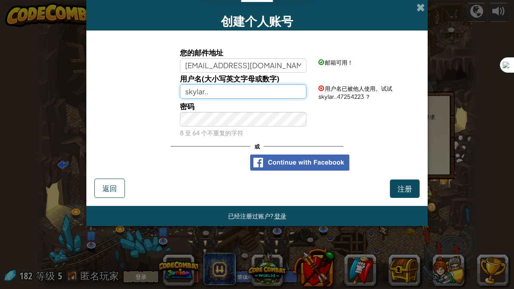
click at [276, 88] on input "skylar.." at bounding box center [243, 91] width 127 height 14
type input "skylar2000"
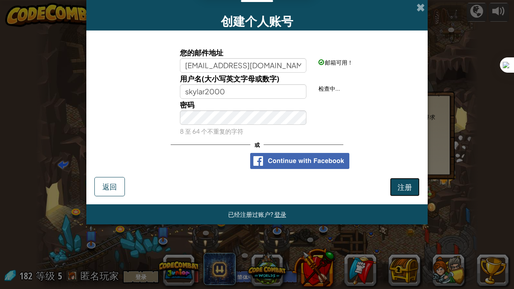
click at [413, 182] on button "注册" at bounding box center [405, 187] width 30 height 18
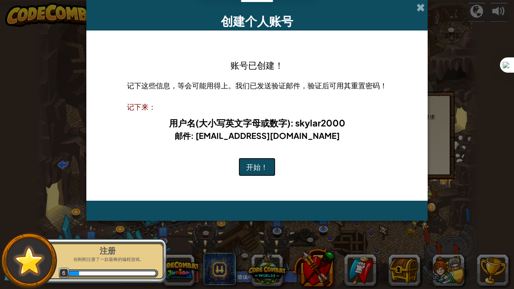
click at [268, 168] on button "开始！" at bounding box center [257, 167] width 37 height 18
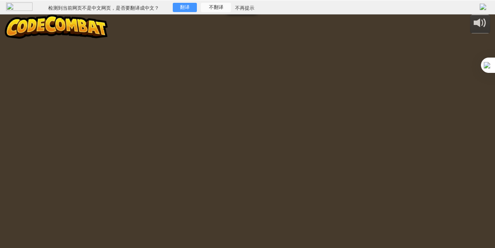
select select "zh-HANS"
